Goal: Ask a question: Seek information or help from site administrators or community

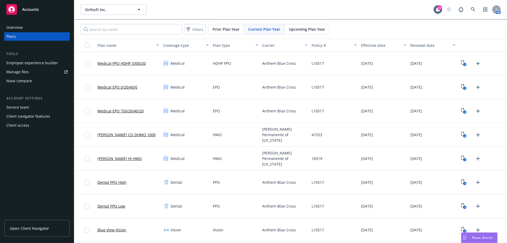
click at [484, 239] on span "Nova Assist" at bounding box center [482, 237] width 21 height 4
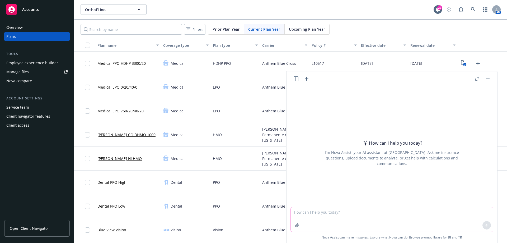
click at [296, 214] on textarea at bounding box center [392, 219] width 202 height 24
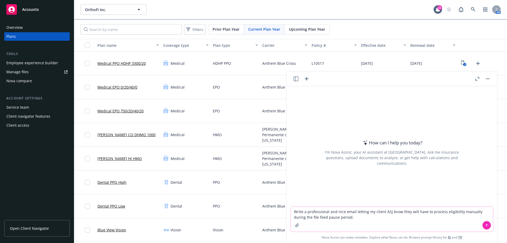
paste textarea "The OE EDI files will be sent to the carriers on 9/12, usually around 4am cst. …"
type textarea "Write a professional and nice email letting my client ASJ know they will have t…"
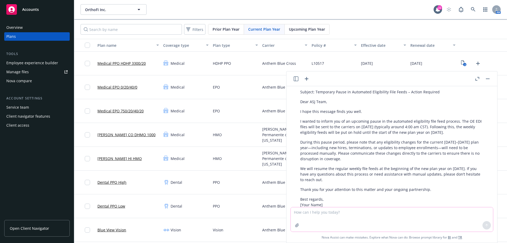
scroll to position [49, 0]
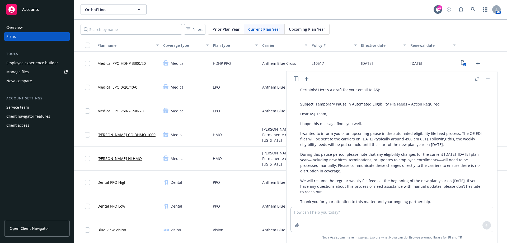
drag, startPoint x: 320, startPoint y: 133, endPoint x: 354, endPoint y: 191, distance: 66.6
click at [354, 191] on div "Certainly! Here’s a draft for your email to ASJ: Subject: Temporary Pause in Au…" at bounding box center [392, 166] width 194 height 162
copy div "inform you of an upcoming pause in the automated eligibility file feed process.…"
